Goal: Information Seeking & Learning: Learn about a topic

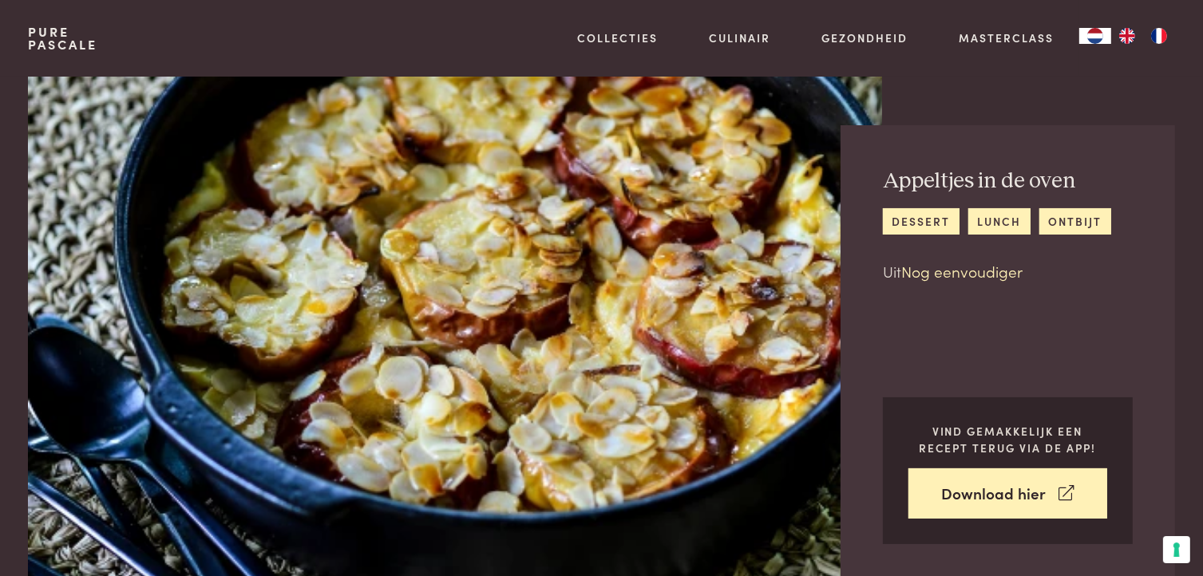
click at [956, 270] on link "Nog eenvoudiger" at bounding box center [961, 271] width 121 height 22
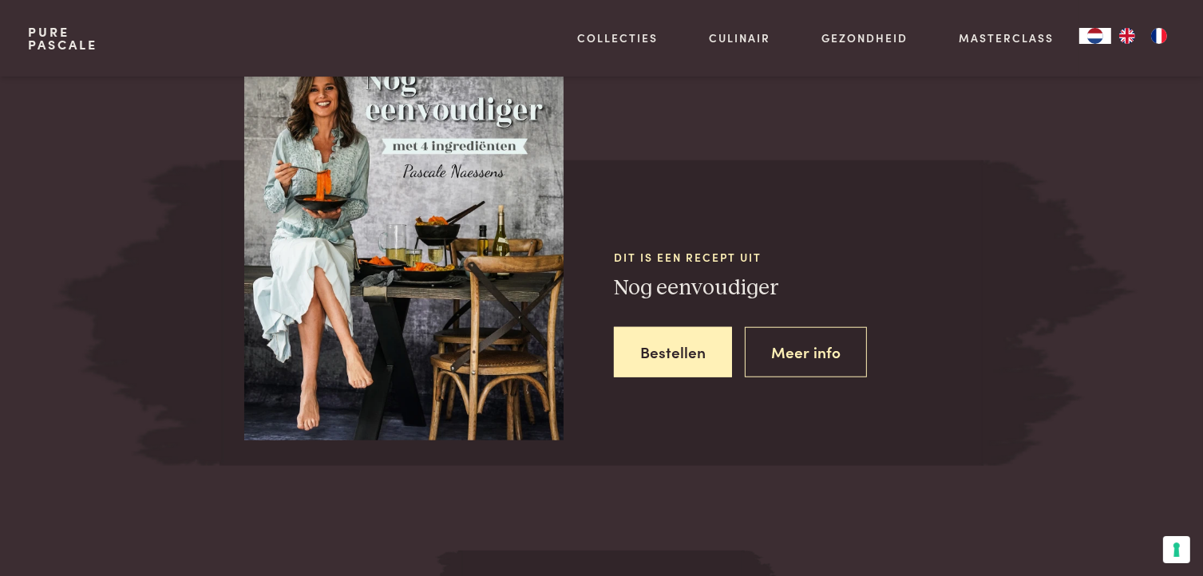
scroll to position [1388, 0]
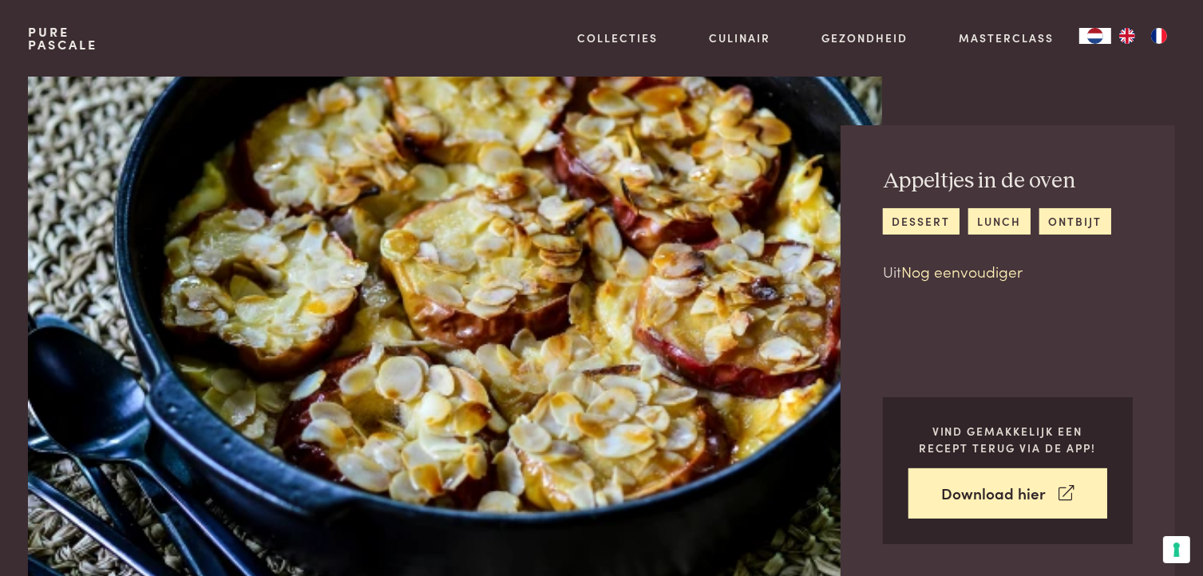
click at [945, 271] on link "Nog eenvoudiger" at bounding box center [961, 271] width 121 height 22
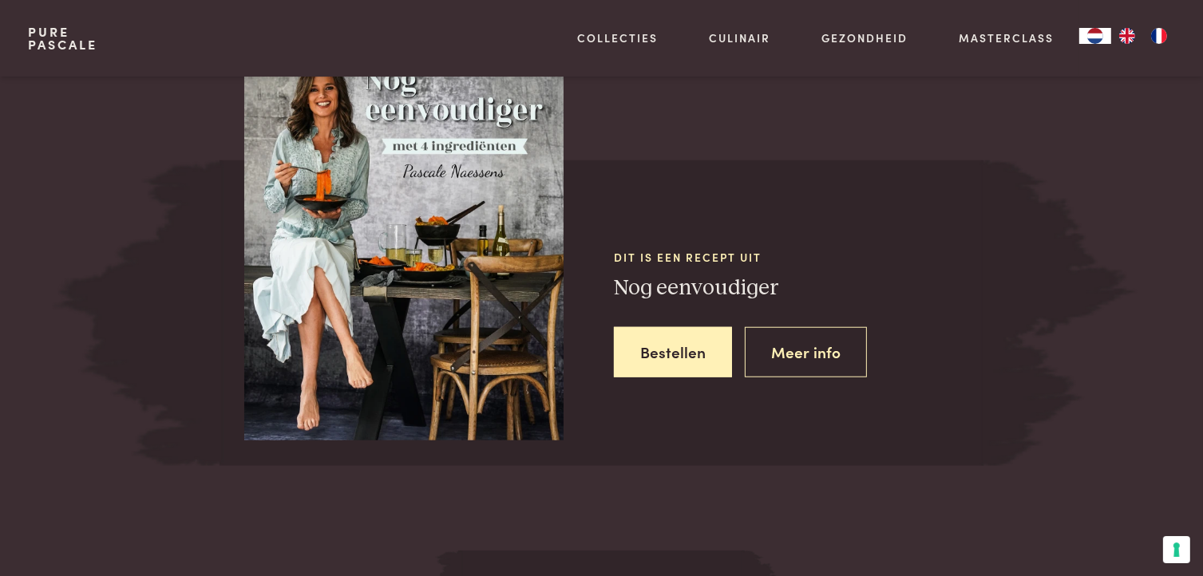
scroll to position [1388, 0]
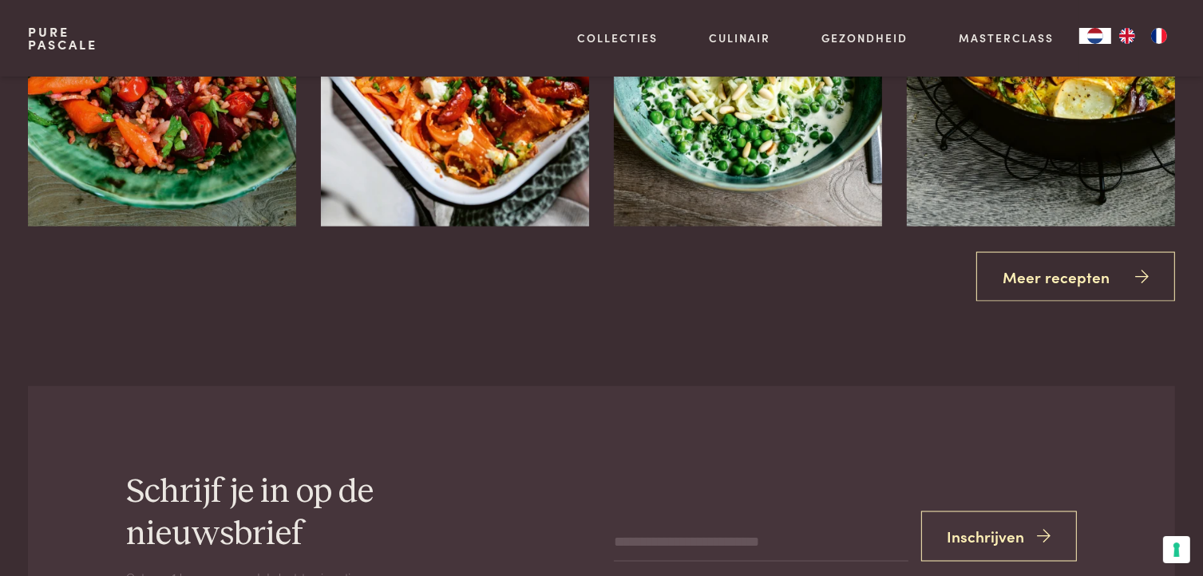
scroll to position [2426, 0]
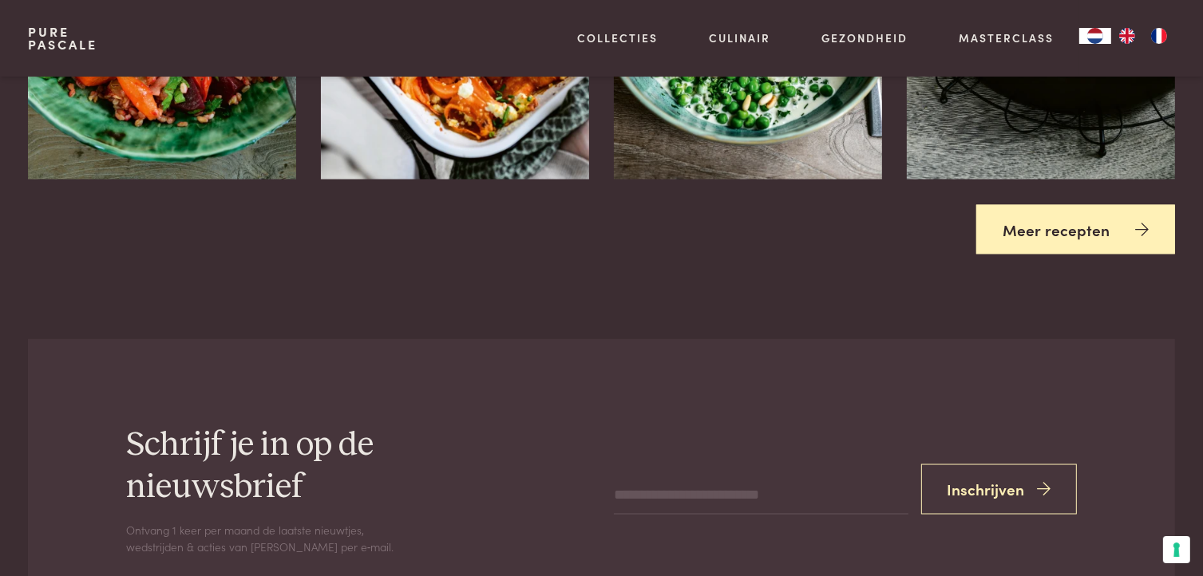
click at [1034, 231] on link "Meer recepten" at bounding box center [1075, 230] width 199 height 50
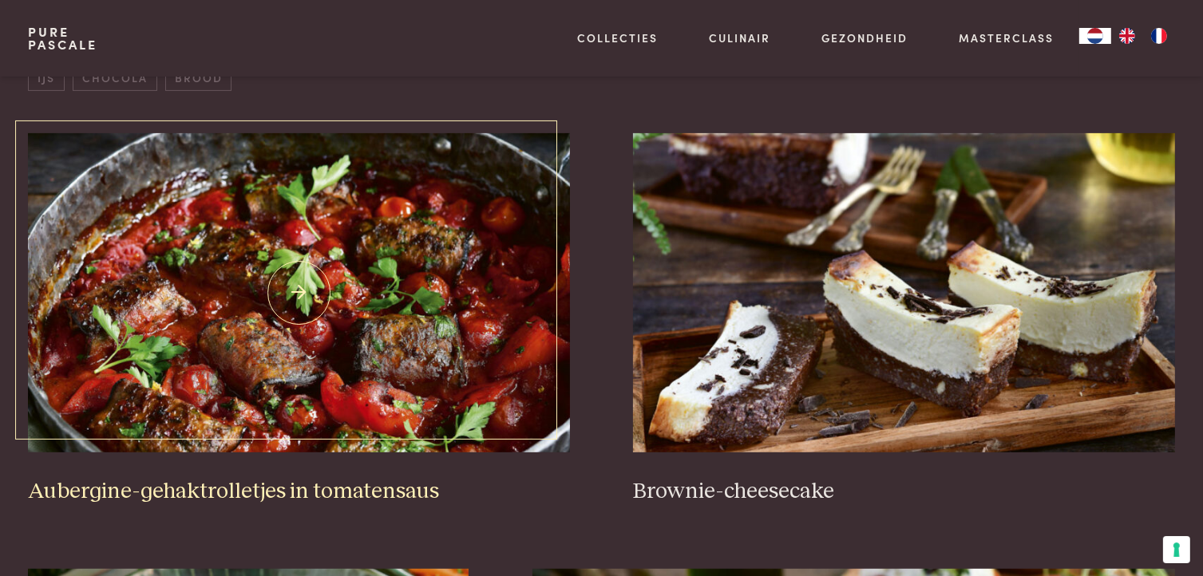
scroll to position [638, 0]
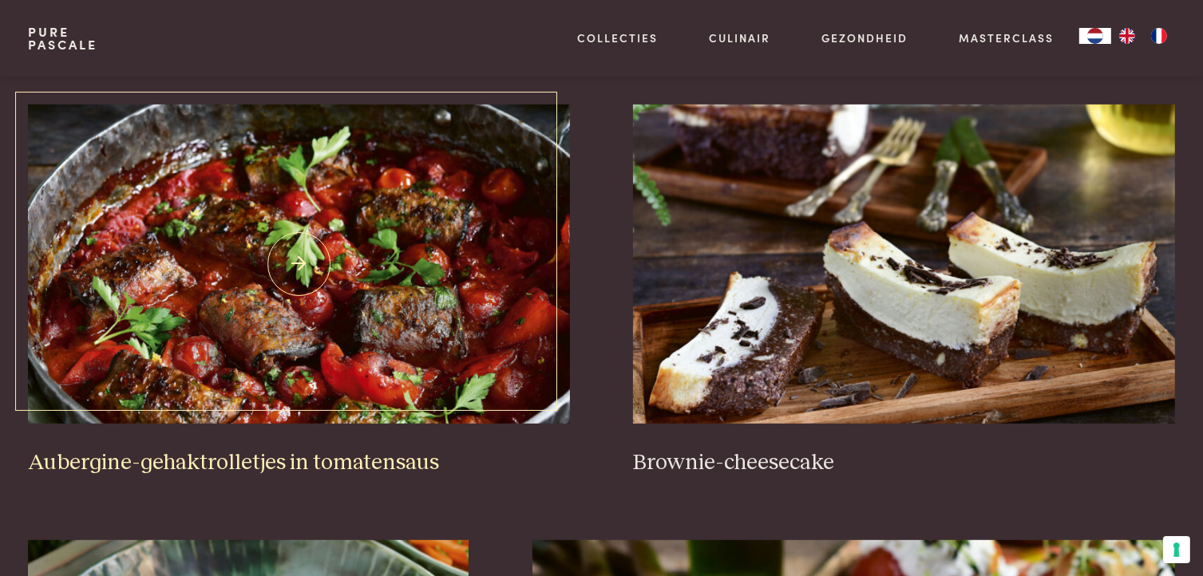
click at [182, 268] on img at bounding box center [298, 264] width 541 height 319
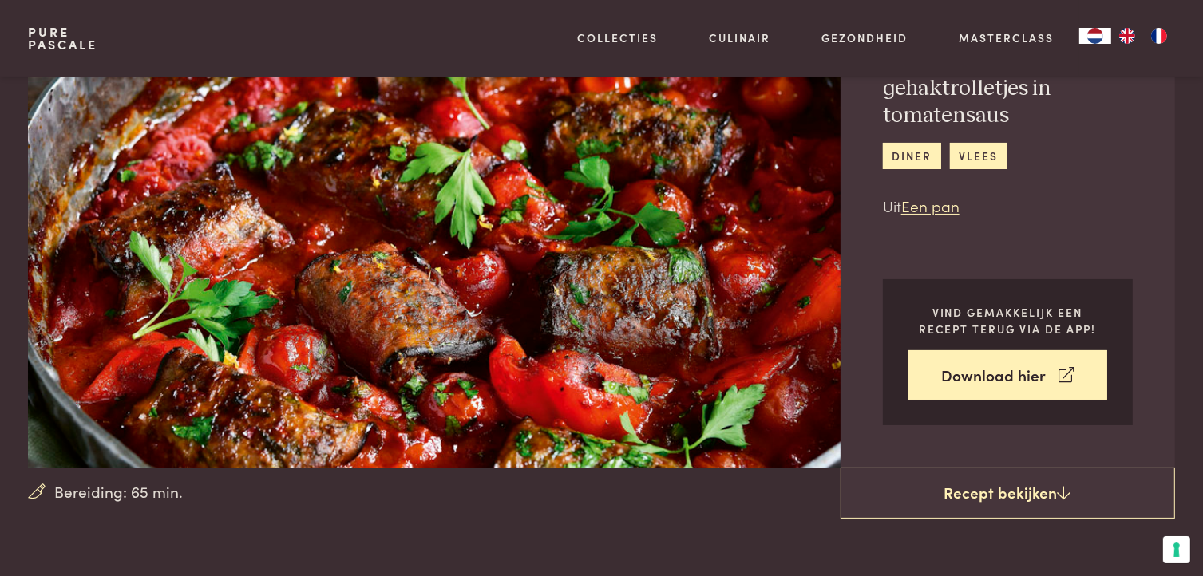
scroll to position [80, 0]
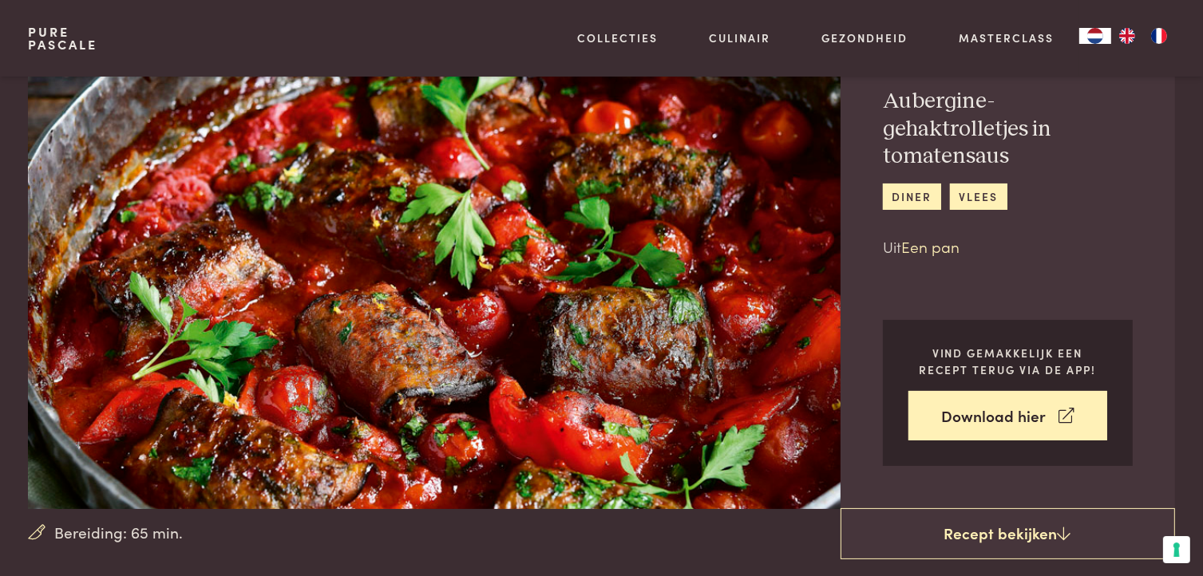
click at [929, 247] on link "Een pan" at bounding box center [930, 246] width 58 height 22
click at [934, 244] on link "Een pan" at bounding box center [930, 246] width 58 height 22
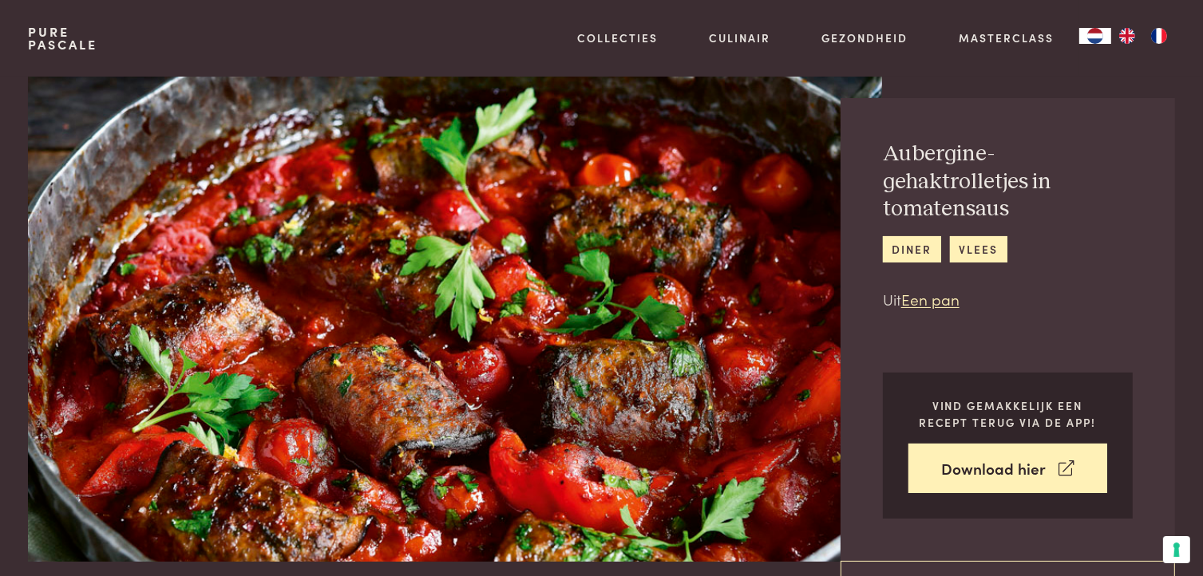
scroll to position [0, 0]
